Goal: Information Seeking & Learning: Learn about a topic

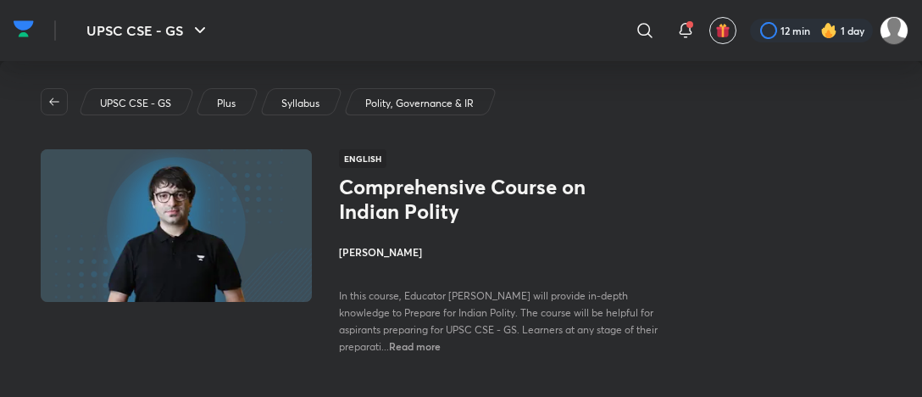
click at [386, 244] on h4 "[PERSON_NAME]" at bounding box center [508, 251] width 339 height 15
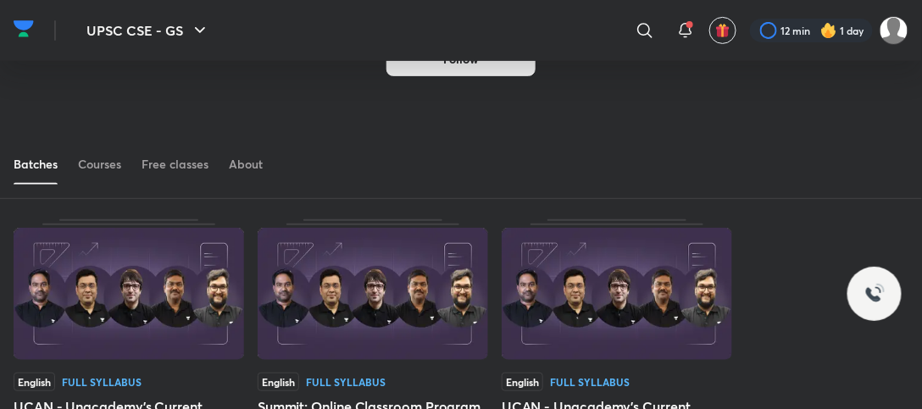
scroll to position [92, 0]
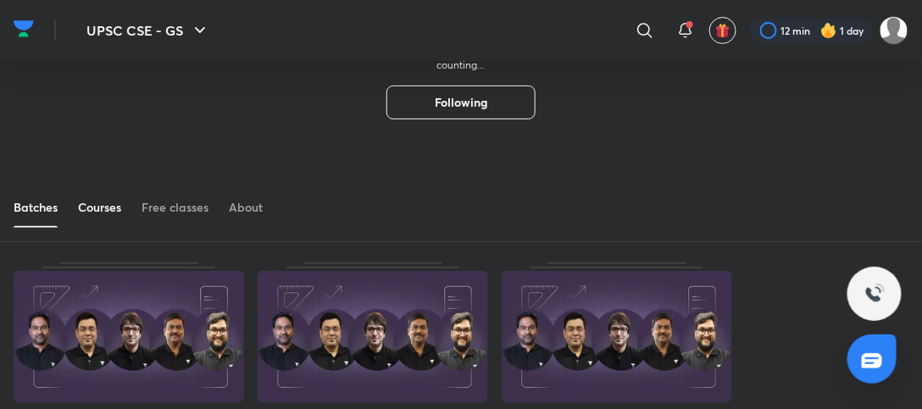
click at [108, 209] on div "Courses" at bounding box center [99, 207] width 43 height 17
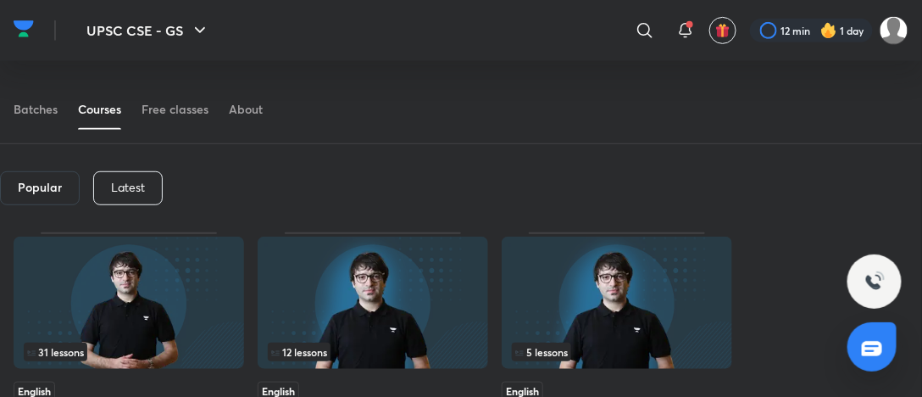
scroll to position [237, 0]
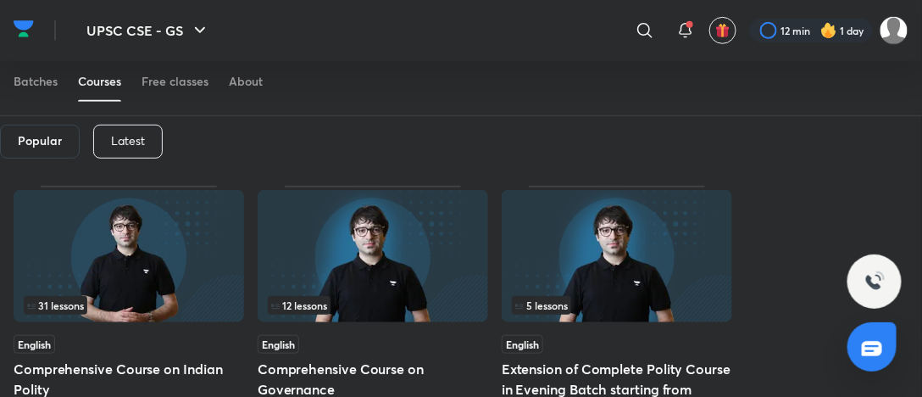
click at [147, 140] on div "Latest" at bounding box center [127, 142] width 69 height 34
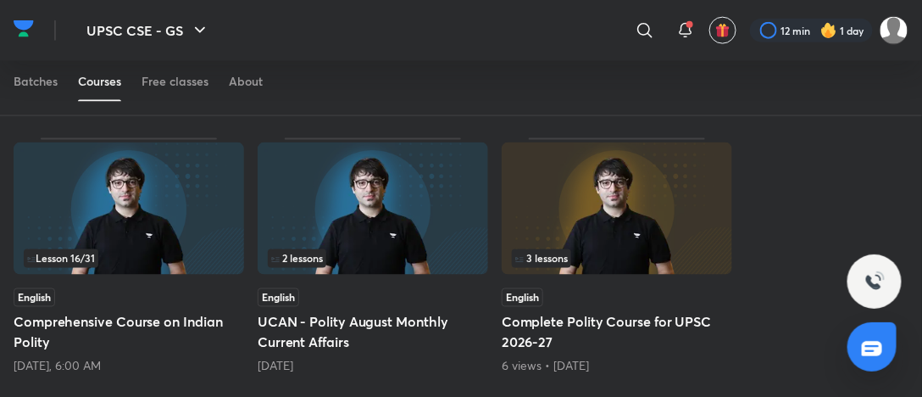
scroll to position [576, 0]
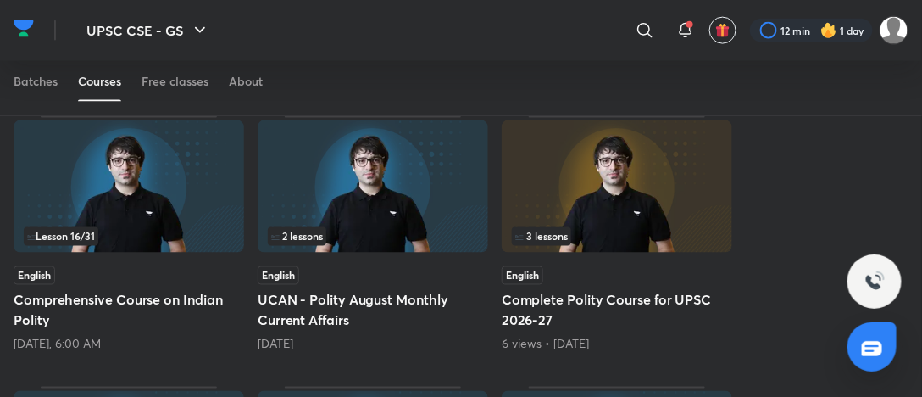
click at [149, 212] on img at bounding box center [129, 186] width 231 height 132
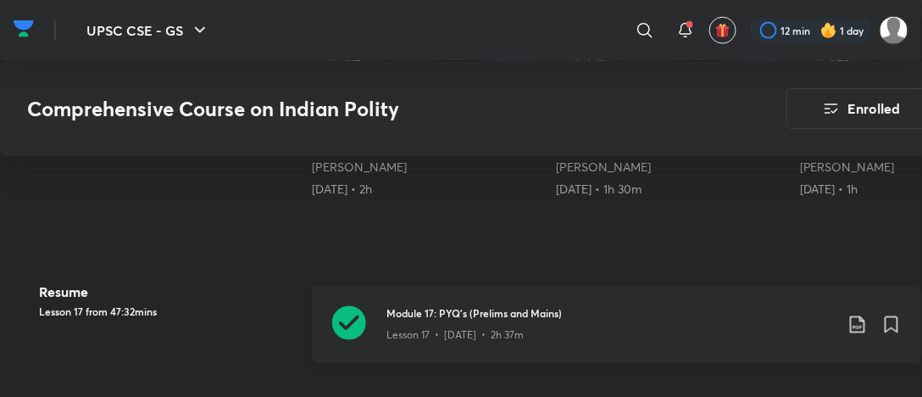
scroll to position [593, 0]
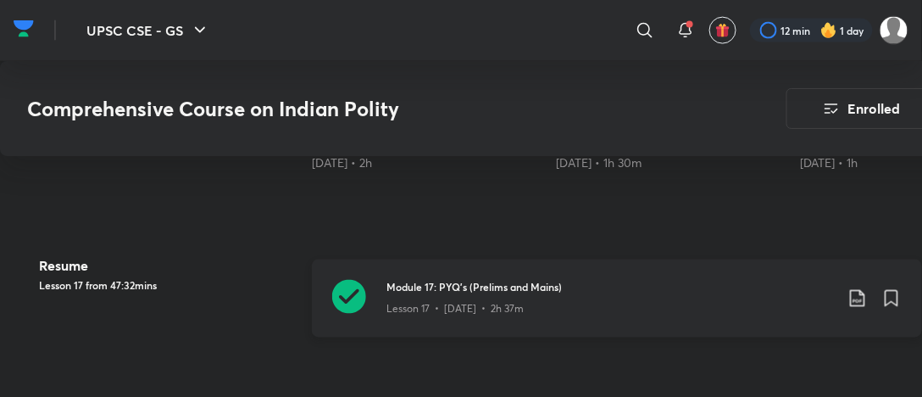
click at [547, 286] on h3 "Module 17: PYQ’s (Prelims and Mains)" at bounding box center [609, 287] width 447 height 15
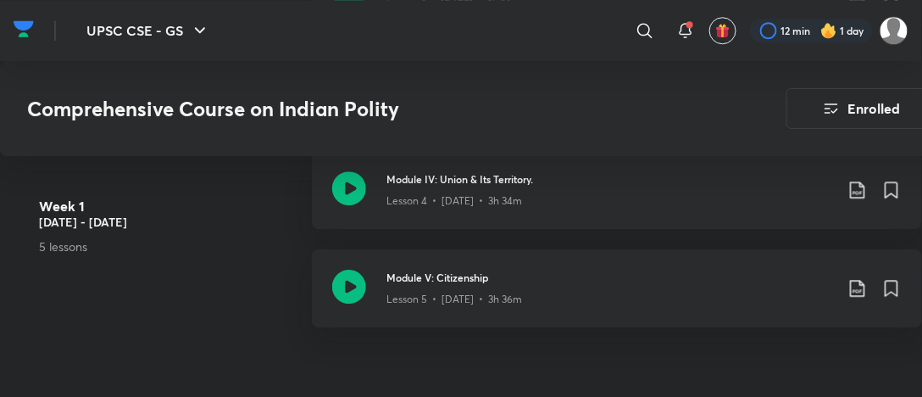
scroll to position [932, 0]
